Goal: Find specific page/section: Find specific page/section

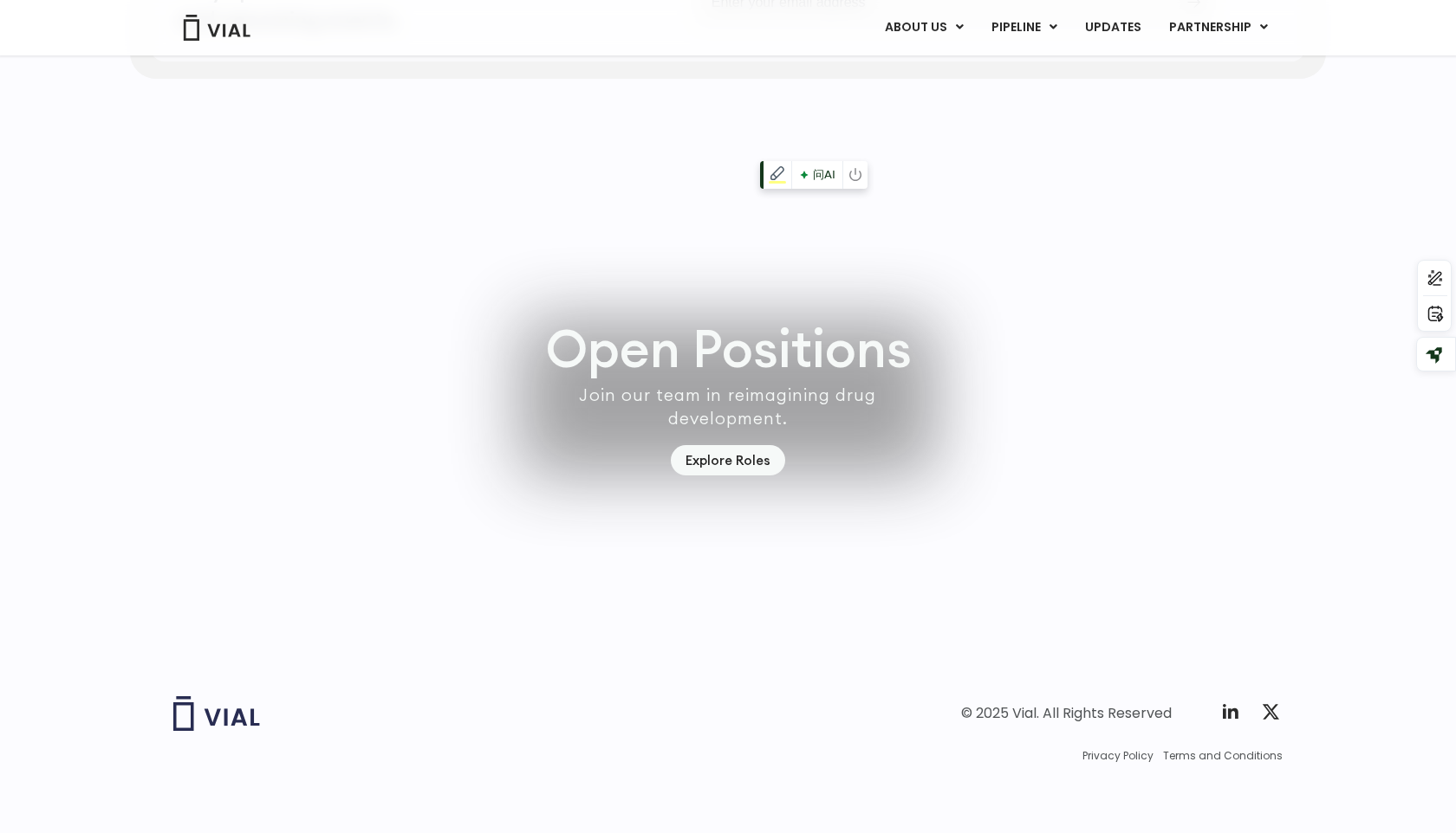
scroll to position [4838, 0]
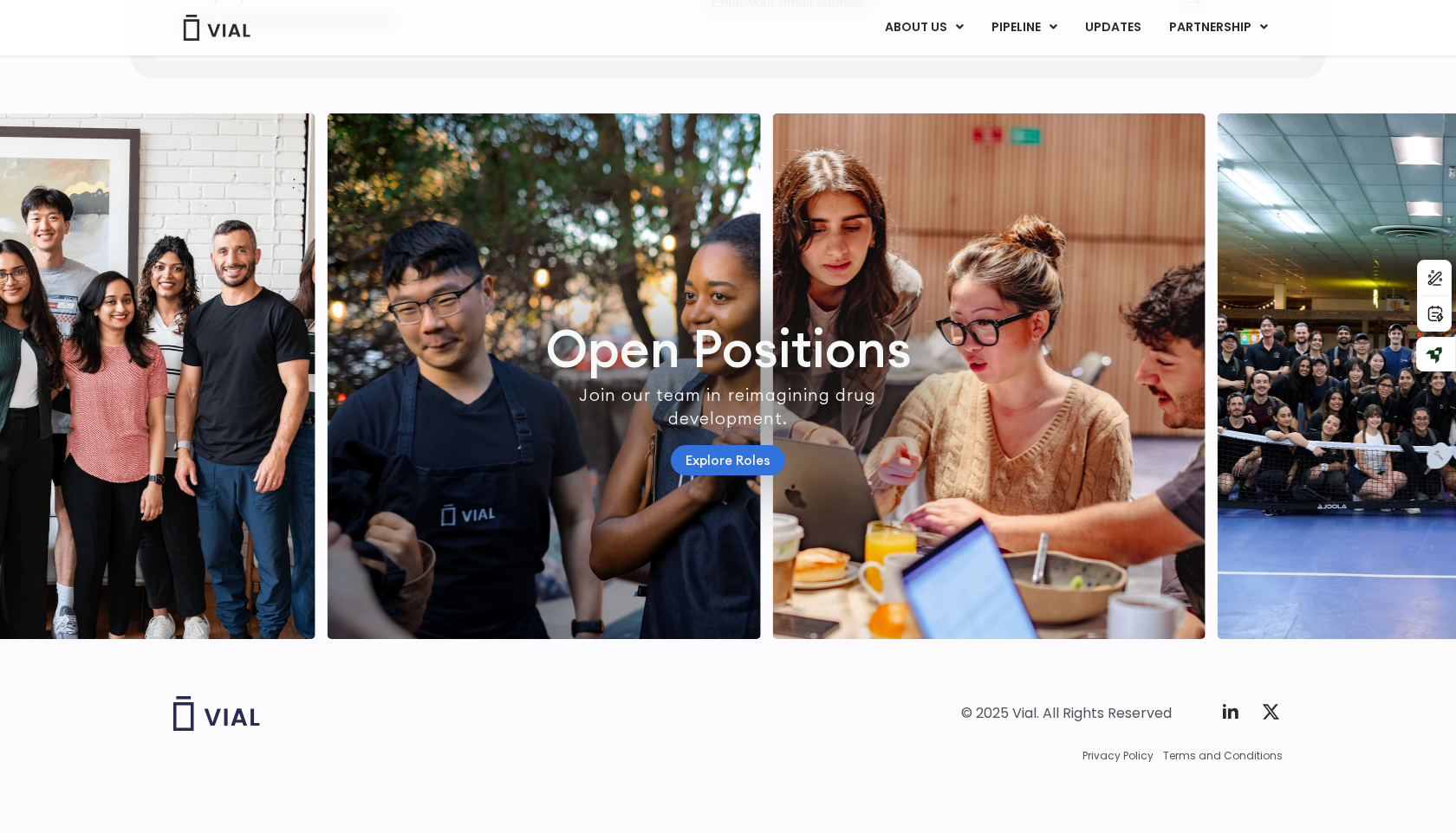
click at [742, 470] on link "Explore Roles" at bounding box center [728, 460] width 115 height 30
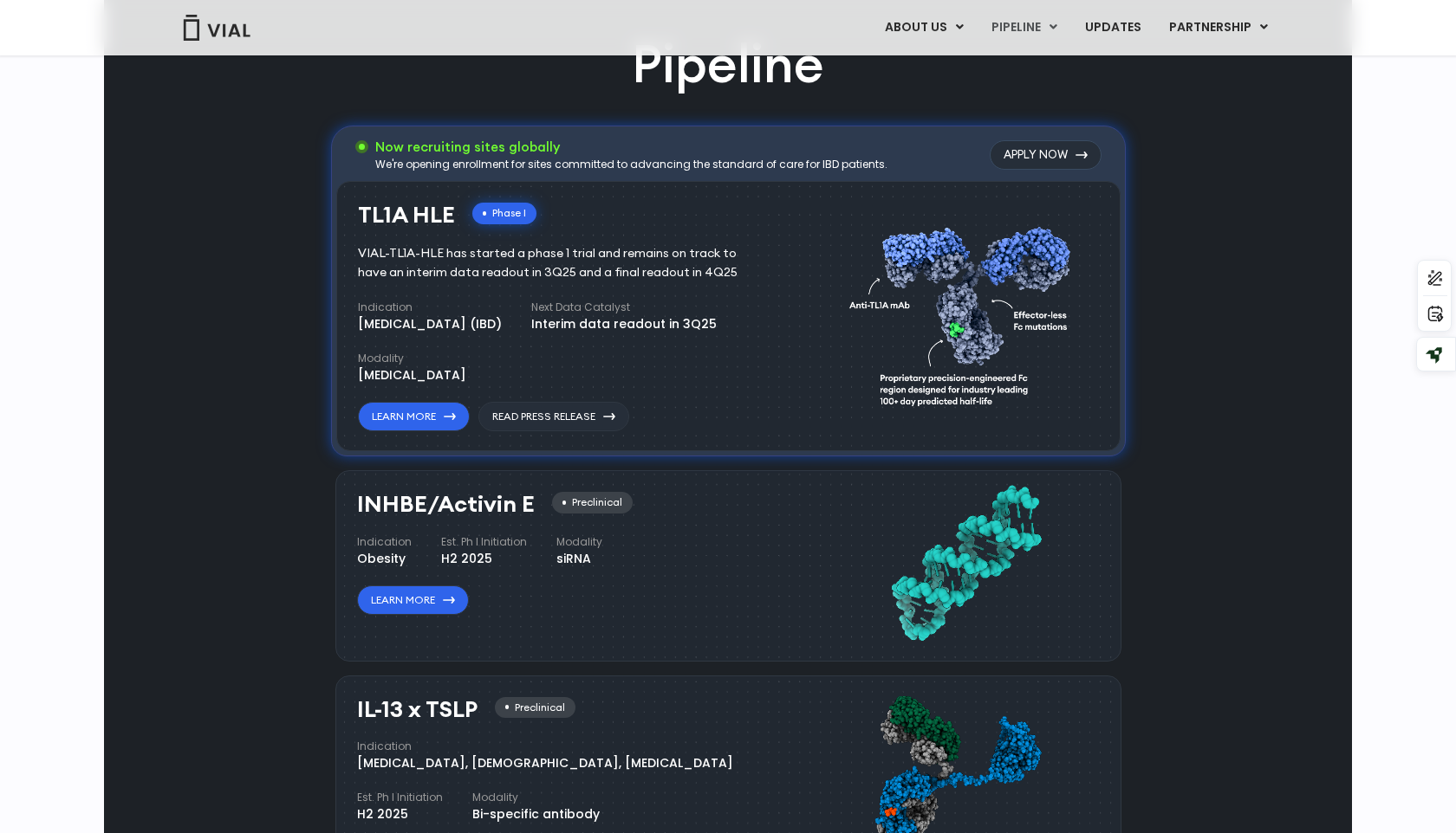
scroll to position [1068, 0]
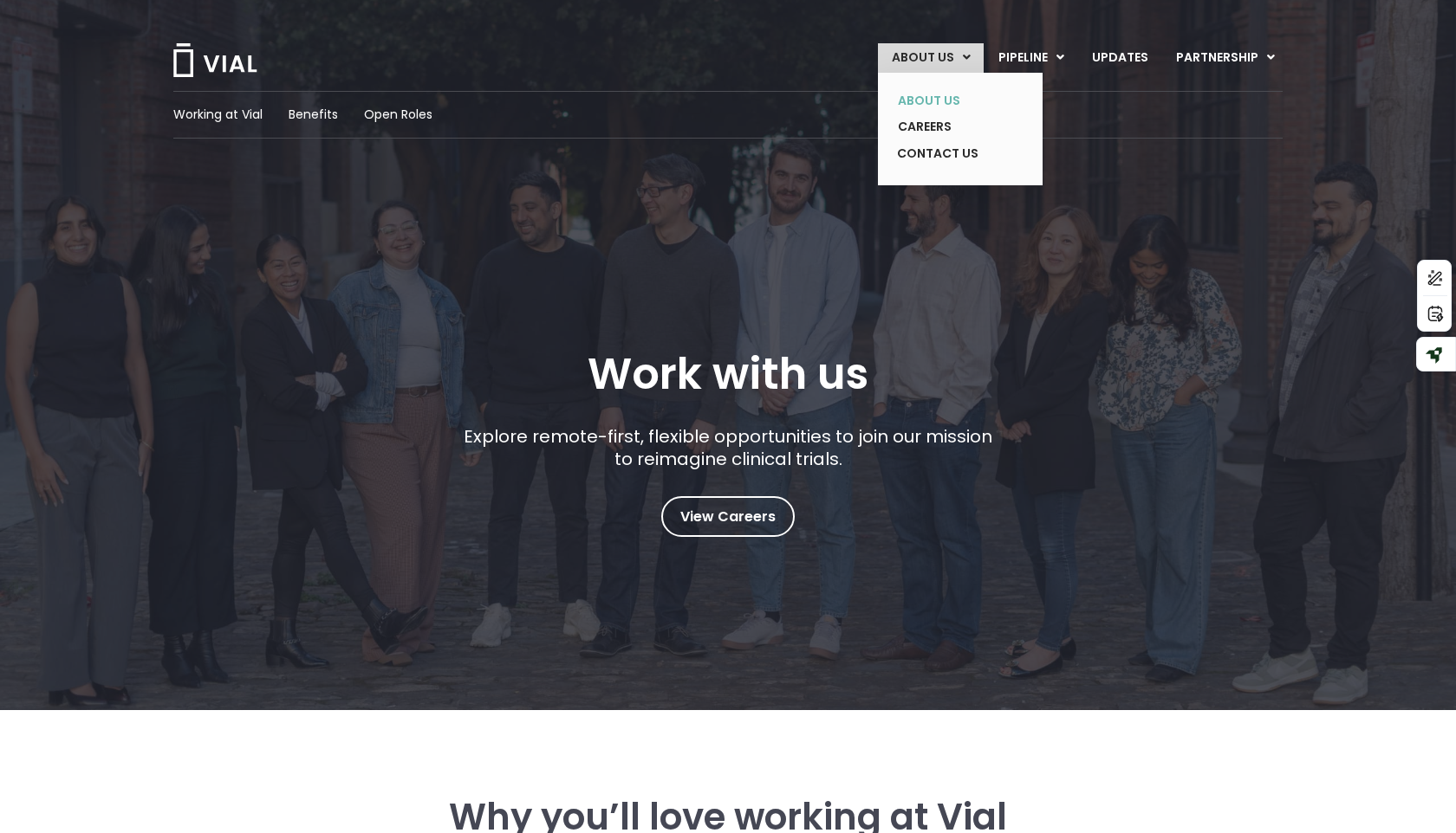
click at [935, 103] on link "ABOUT US" at bounding box center [947, 101] width 126 height 27
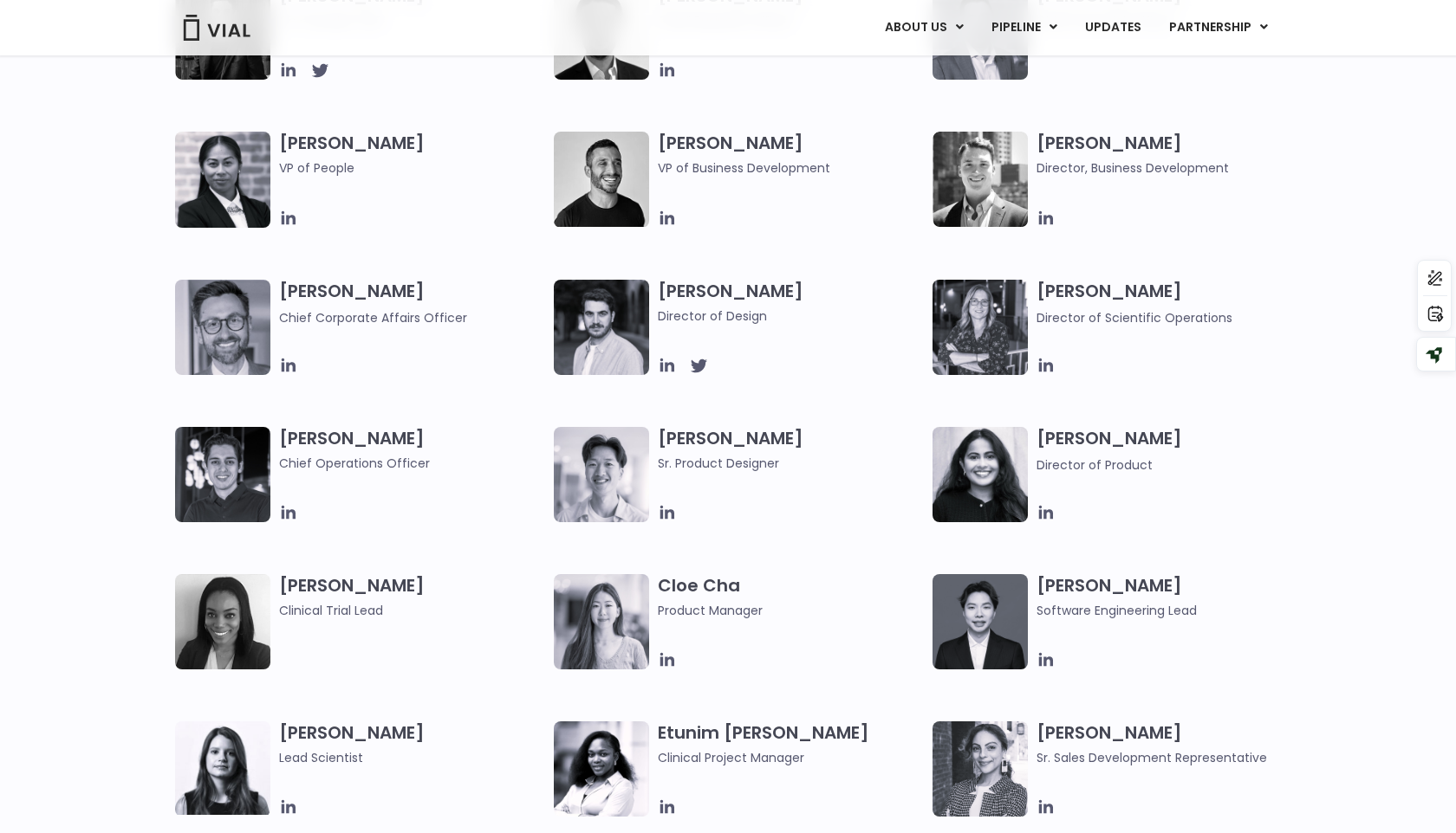
scroll to position [1009, 0]
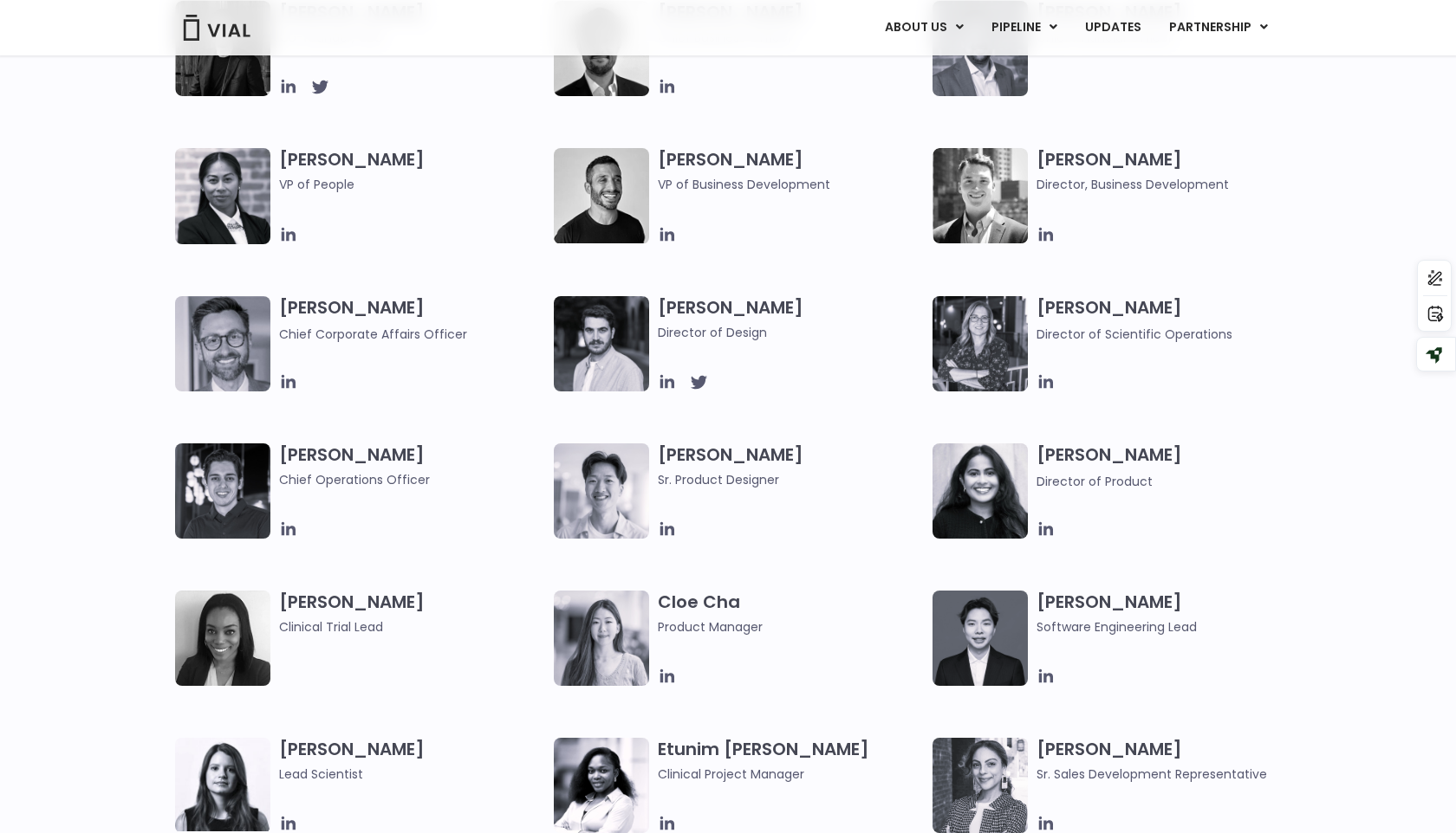
click at [1321, 408] on div "[PERSON_NAME] Co-founder, CEO [PERSON_NAME] Chief Business Officer [PERSON_NAME…" at bounding box center [728, 369] width 1456 height 737
